Goal: Find contact information: Find contact information

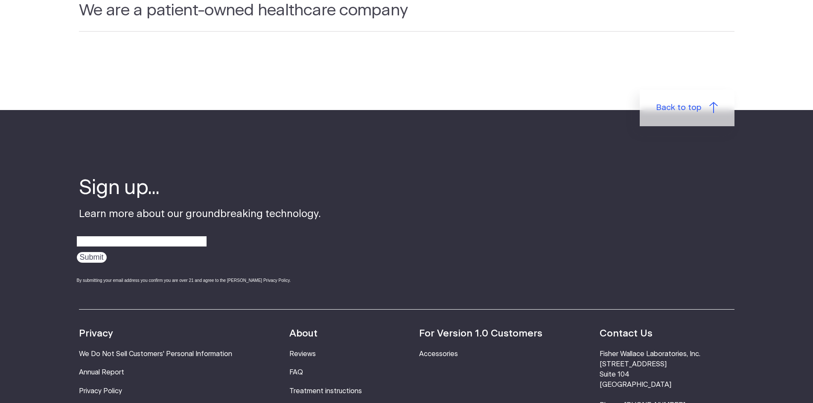
scroll to position [2915, 0]
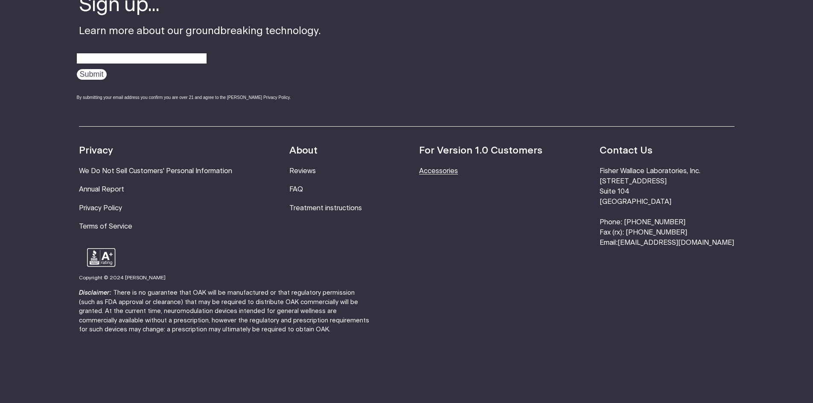
click at [456, 168] on link "Accessories" at bounding box center [438, 171] width 39 height 7
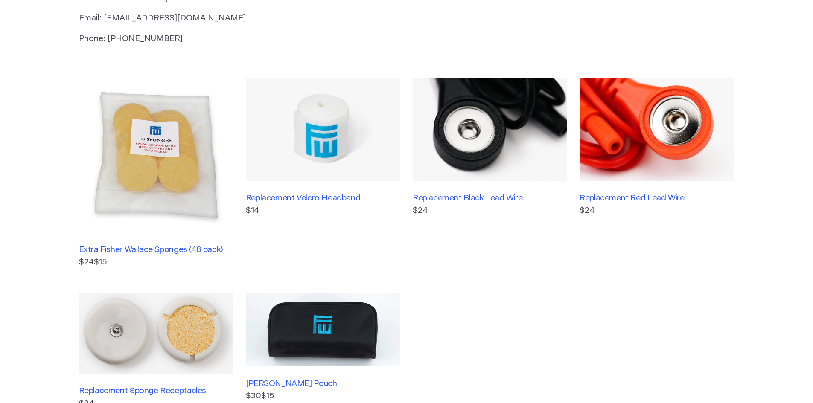
scroll to position [85, 0]
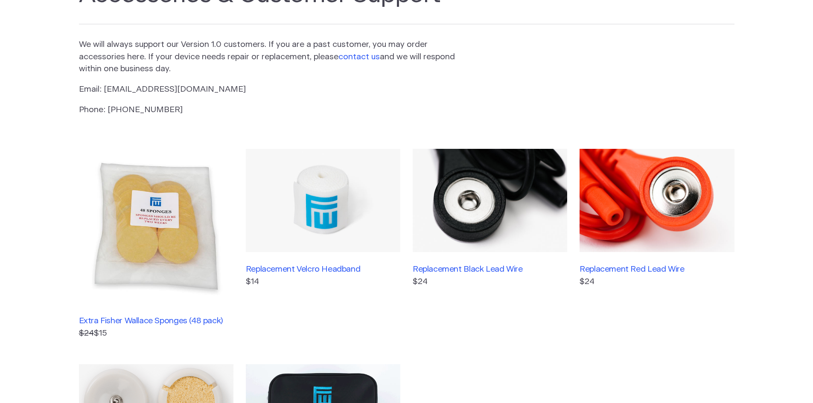
click at [348, 57] on link "contact us" at bounding box center [359, 57] width 41 height 8
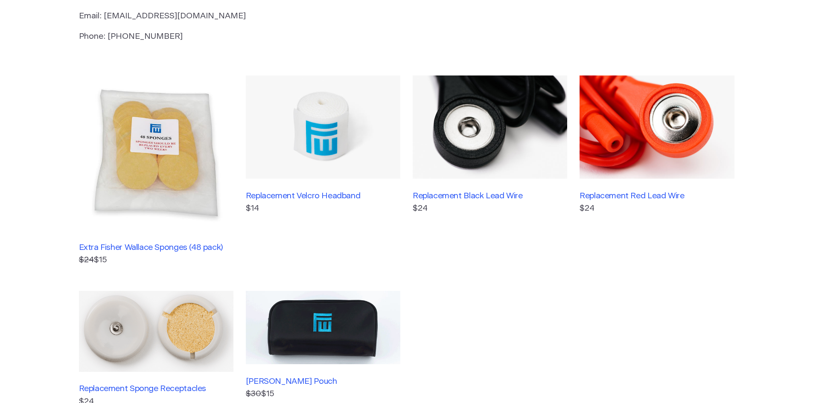
scroll to position [0, 0]
